Goal: Task Accomplishment & Management: Manage account settings

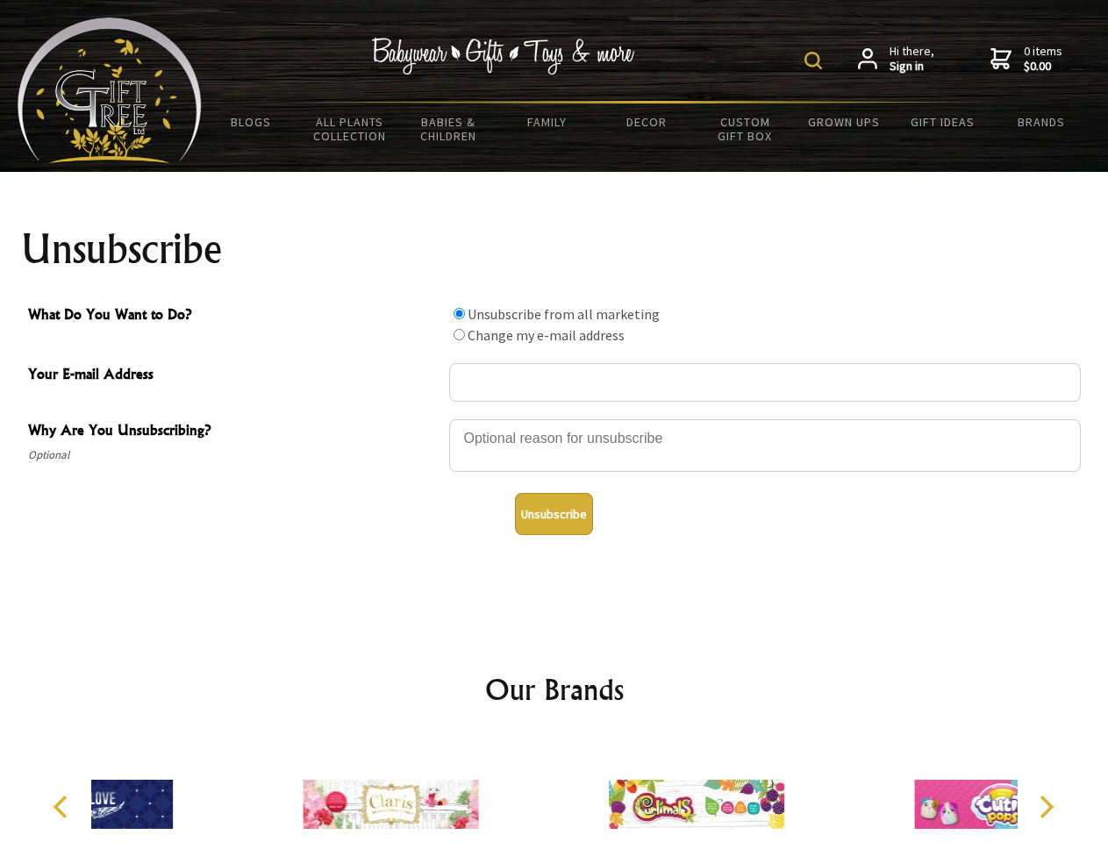
click at [816, 61] on img at bounding box center [813, 61] width 18 height 18
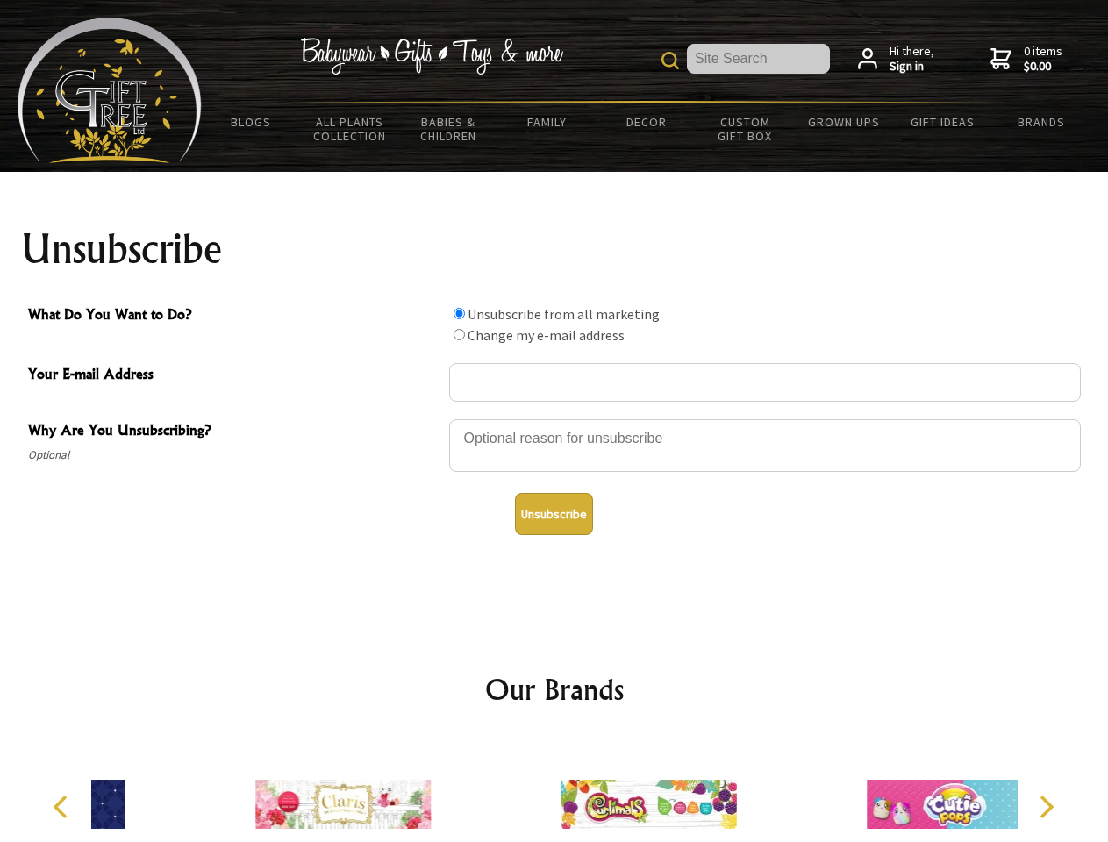
click at [554, 418] on div at bounding box center [764, 447] width 631 height 61
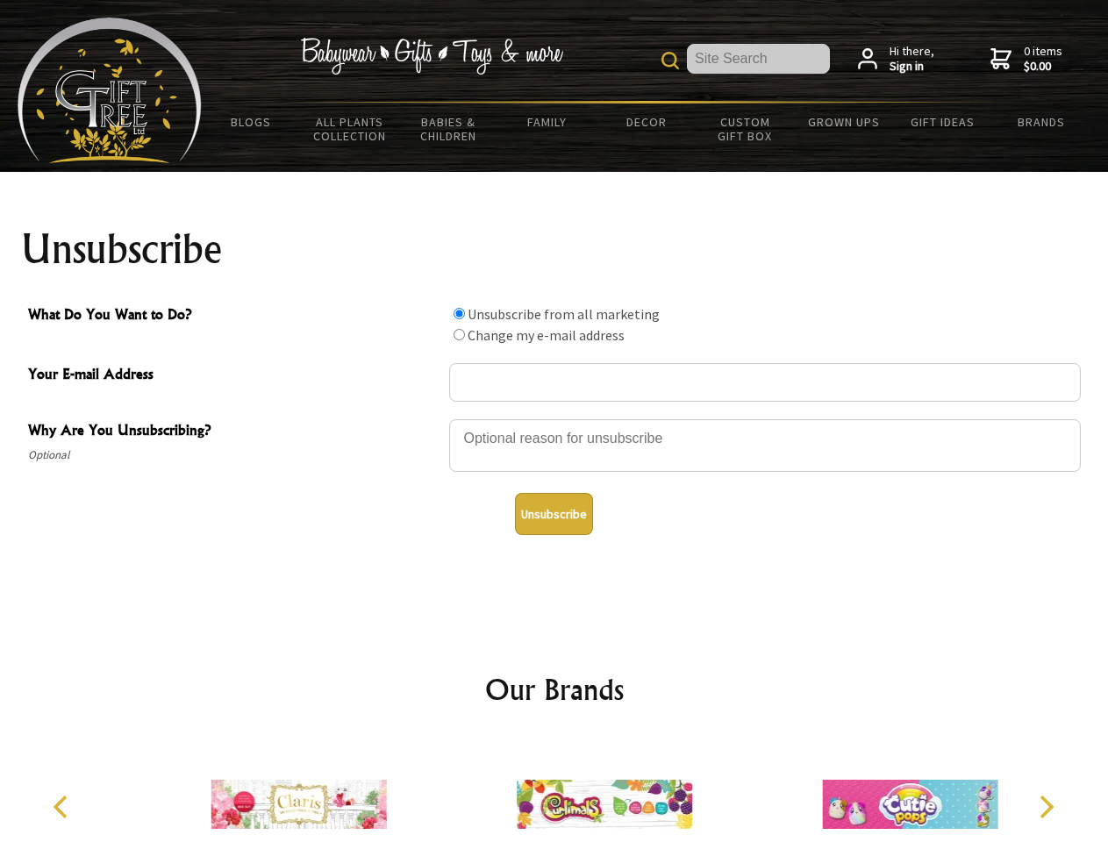
click at [459, 313] on input "What Do You Want to Do?" at bounding box center [458, 313] width 11 height 11
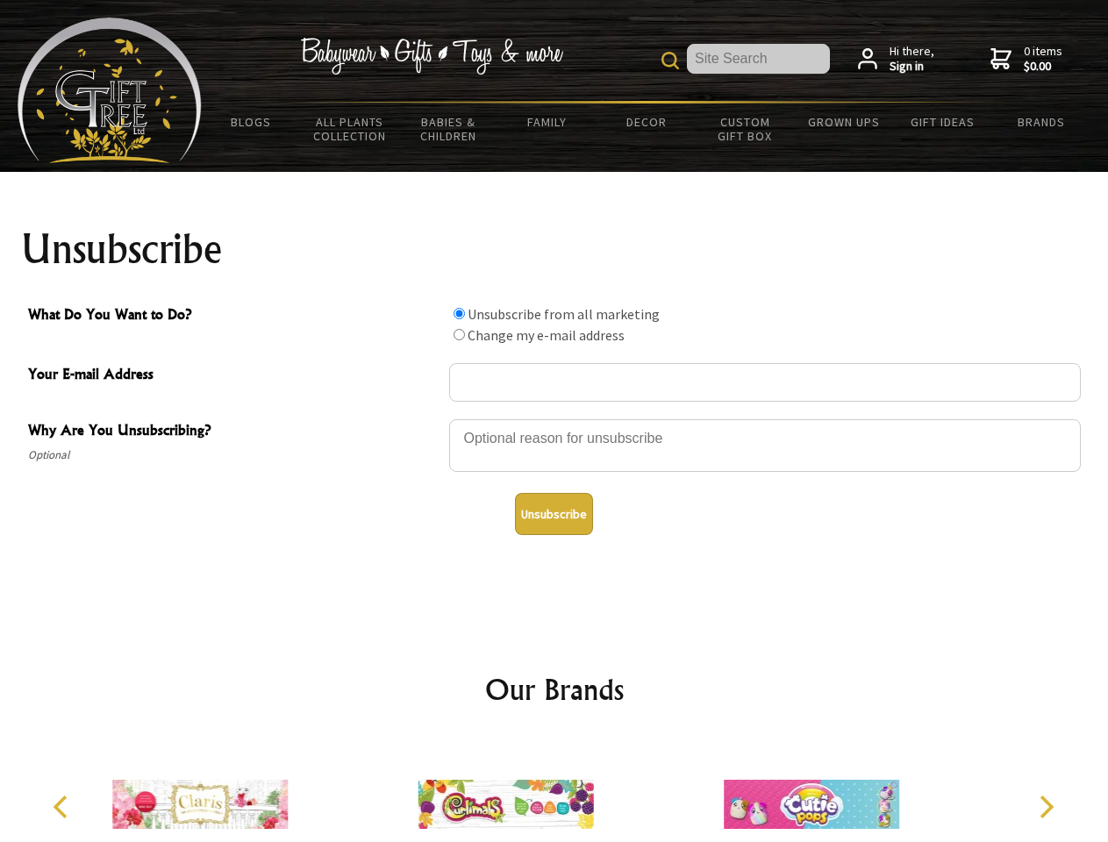
click at [459, 334] on input "What Do You Want to Do?" at bounding box center [458, 334] width 11 height 11
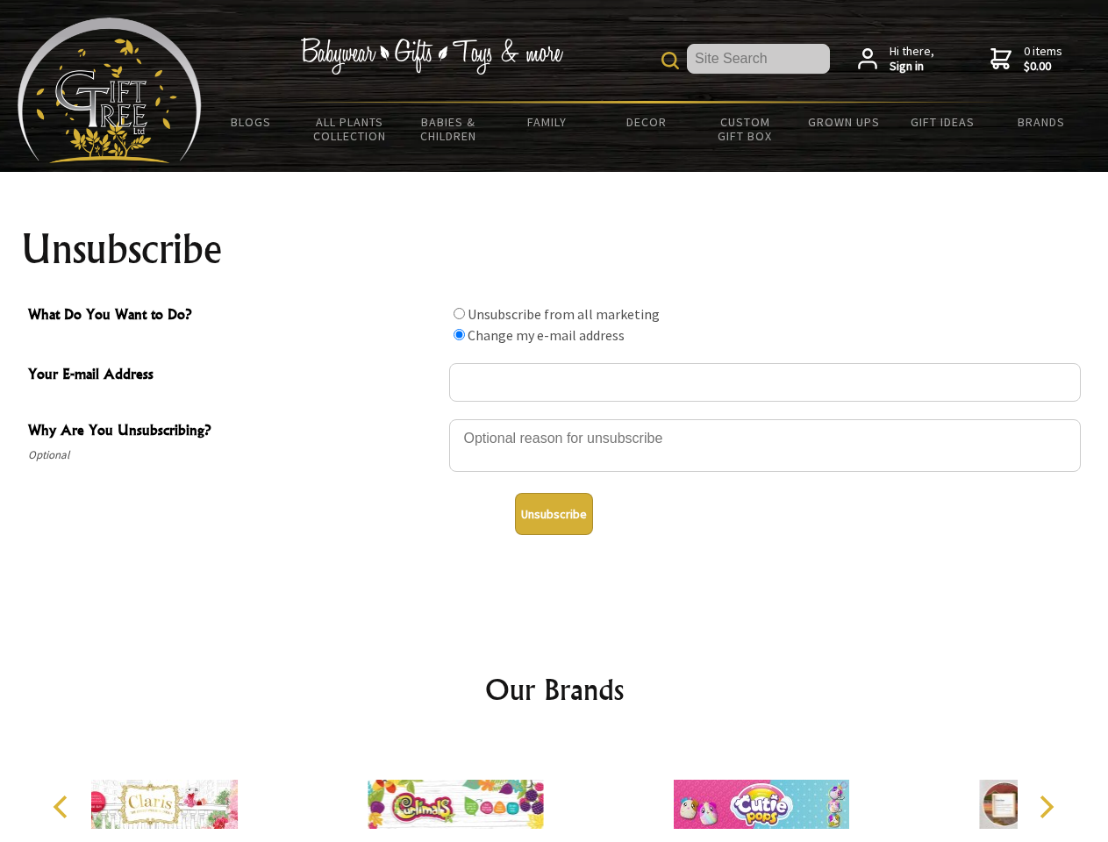
radio input "true"
click at [553, 514] on button "Unsubscribe" at bounding box center [554, 514] width 78 height 42
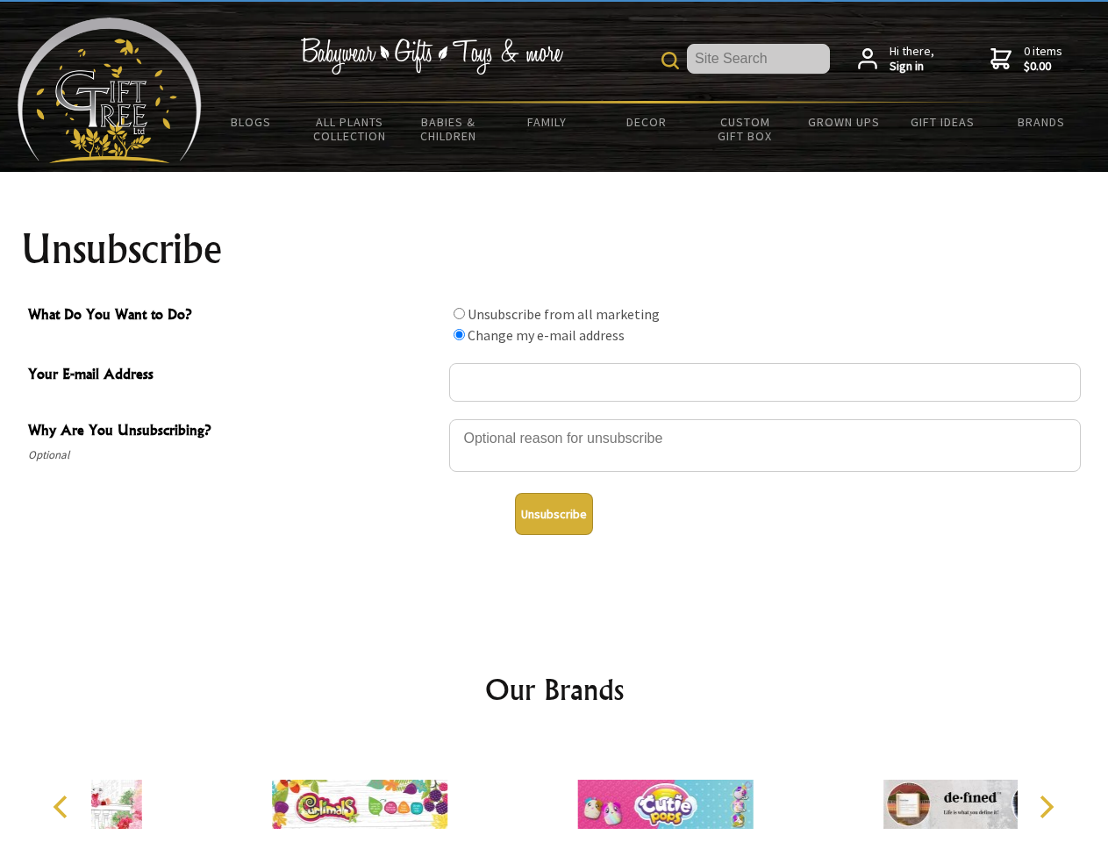
click at [554, 790] on div at bounding box center [664, 806] width 305 height 137
click at [63, 807] on icon "Previous" at bounding box center [62, 806] width 23 height 23
click at [1045, 807] on icon "Next" at bounding box center [1044, 806] width 23 height 23
